Goal: Complete application form

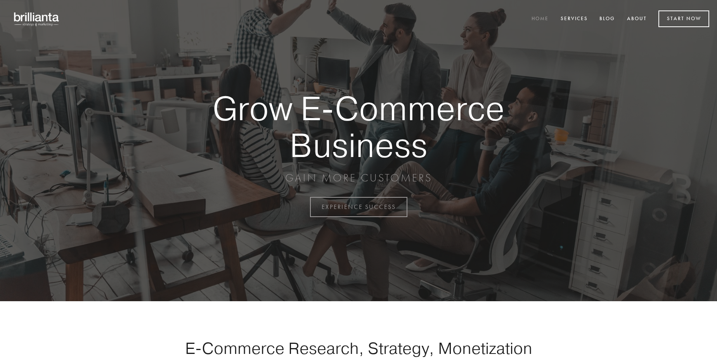
scroll to position [2032, 0]
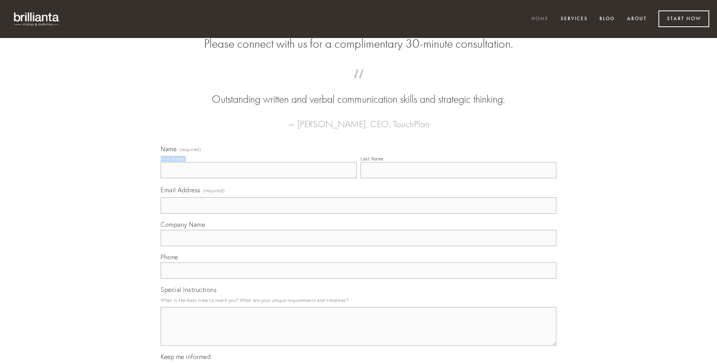
type input "[PERSON_NAME] PhD"
click at [458, 178] on input "Last Name" at bounding box center [458, 170] width 196 height 16
type input "[PERSON_NAME] PhD"
click at [358, 214] on input "Email Address (required)" at bounding box center [358, 205] width 395 height 16
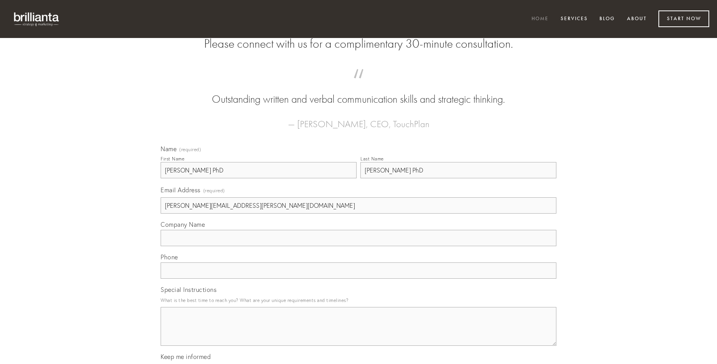
type input "[PERSON_NAME][EMAIL_ADDRESS][PERSON_NAME][DOMAIN_NAME]"
click at [358, 246] on input "Company Name" at bounding box center [358, 238] width 395 height 16
type input "audio"
click at [358, 279] on input "text" at bounding box center [358, 270] width 395 height 16
click at [358, 333] on textarea "Special Instructions" at bounding box center [358, 326] width 395 height 39
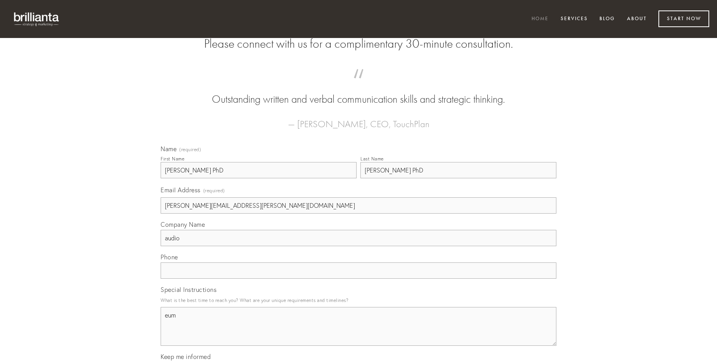
type textarea "eum"
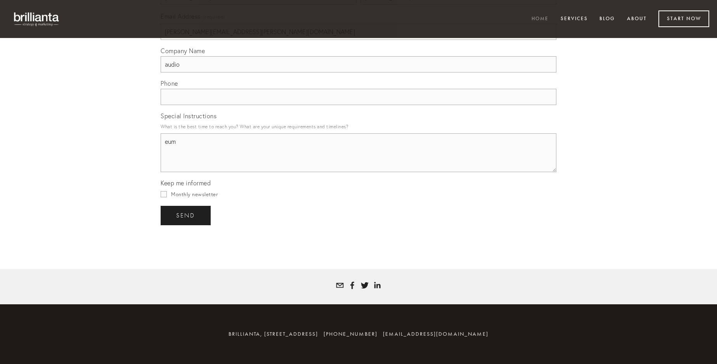
click at [186, 215] on span "send" at bounding box center [185, 215] width 19 height 7
